Goal: Transaction & Acquisition: Purchase product/service

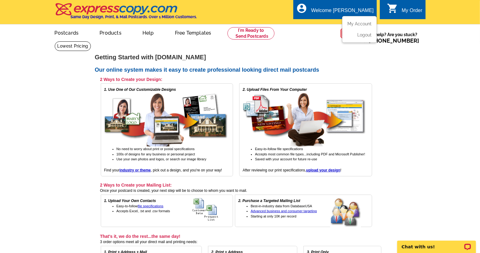
click at [347, 14] on div "Welcome [PERSON_NAME]" at bounding box center [342, 12] width 62 height 9
click at [357, 22] on link "My Account" at bounding box center [358, 24] width 27 height 6
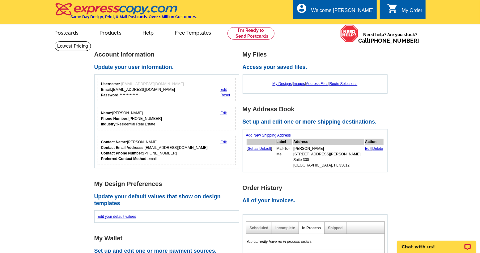
click at [404, 9] on div "My Order" at bounding box center [411, 12] width 21 height 9
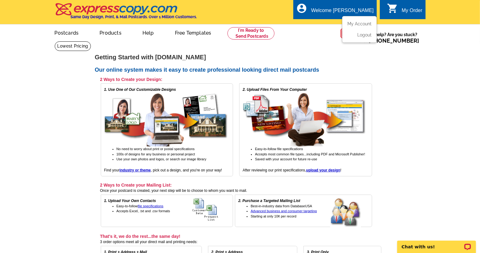
click at [355, 12] on div "Welcome [PERSON_NAME]" at bounding box center [342, 12] width 62 height 9
click at [353, 23] on link "My Account" at bounding box center [358, 24] width 27 height 6
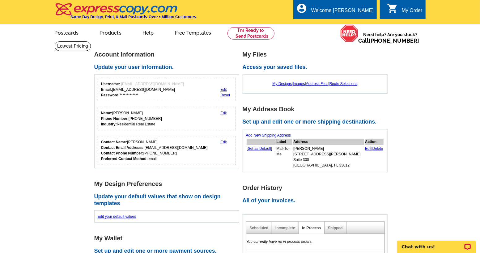
click at [399, 10] on link "0 shopping_cart My Order" at bounding box center [405, 11] width 36 height 8
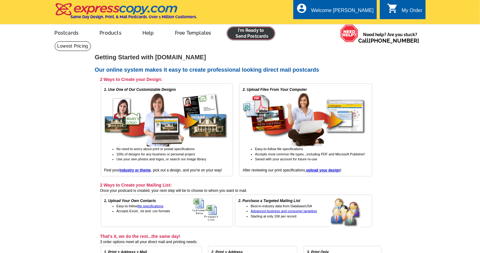
click at [255, 35] on link at bounding box center [250, 33] width 47 height 12
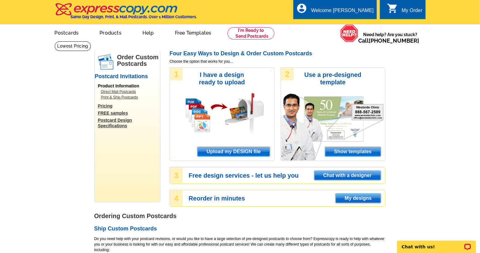
click at [410, 6] on div "0 shopping_cart My Order" at bounding box center [401, 9] width 45 height 19
click at [402, 14] on div "My Order" at bounding box center [411, 12] width 21 height 9
